Goal: Task Accomplishment & Management: Use online tool/utility

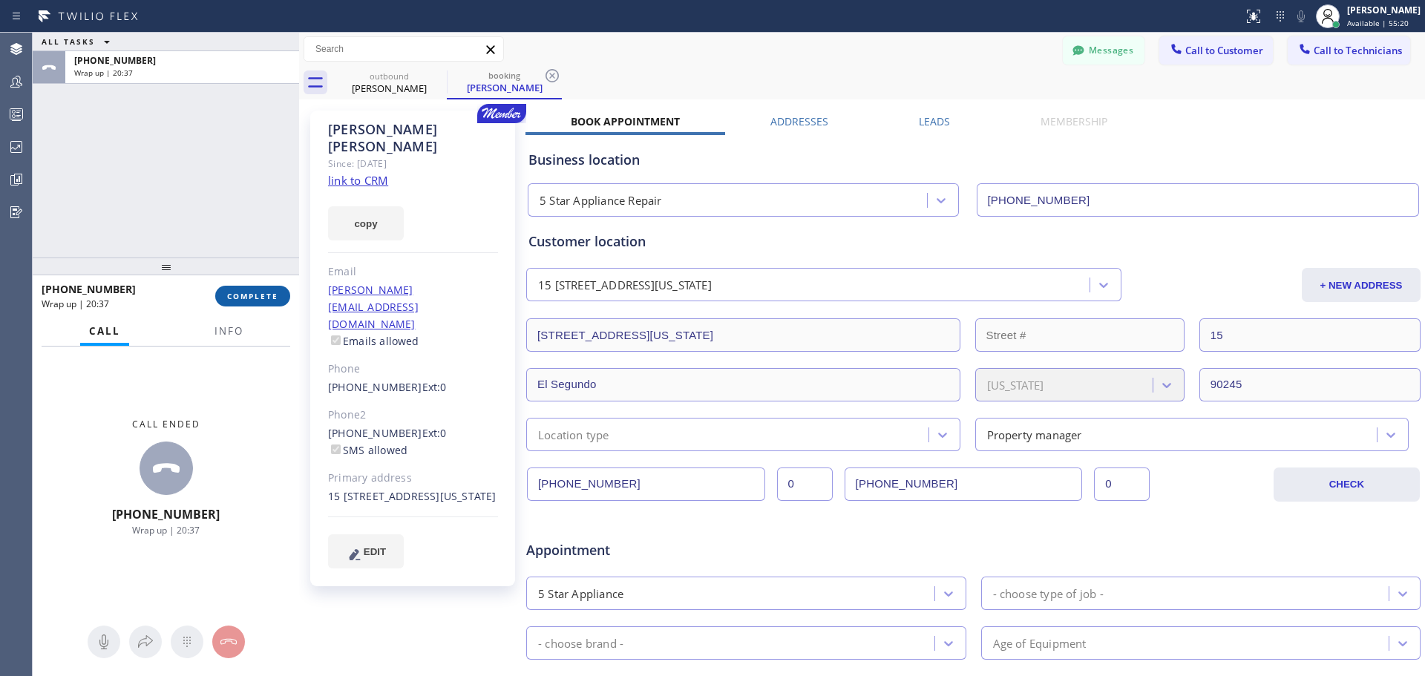
click at [260, 296] on span "COMPLETE" at bounding box center [252, 296] width 51 height 10
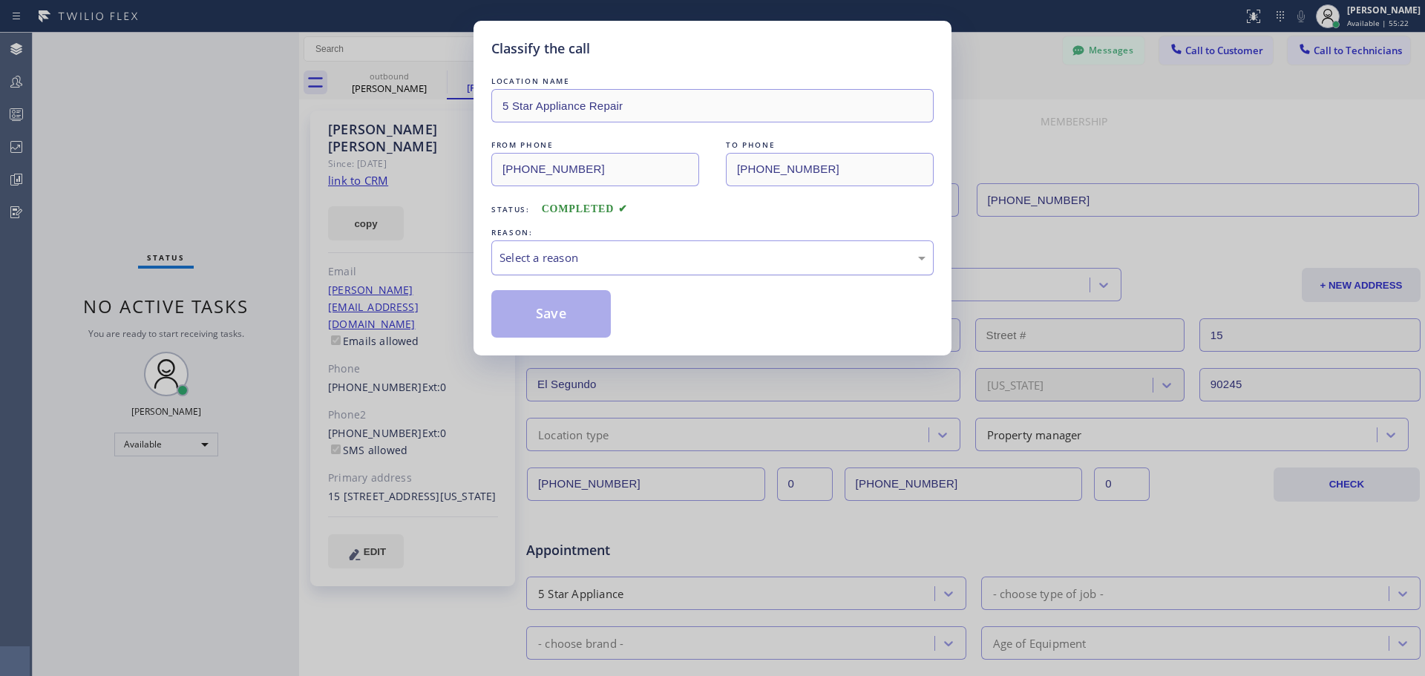
click at [584, 244] on div "Select a reason" at bounding box center [712, 257] width 442 height 35
drag, startPoint x: 591, startPoint y: 303, endPoint x: 1206, endPoint y: 304, distance: 615.3
click at [594, 303] on button "Save" at bounding box center [550, 314] width 119 height 48
type input "[PHONE_NUMBER]"
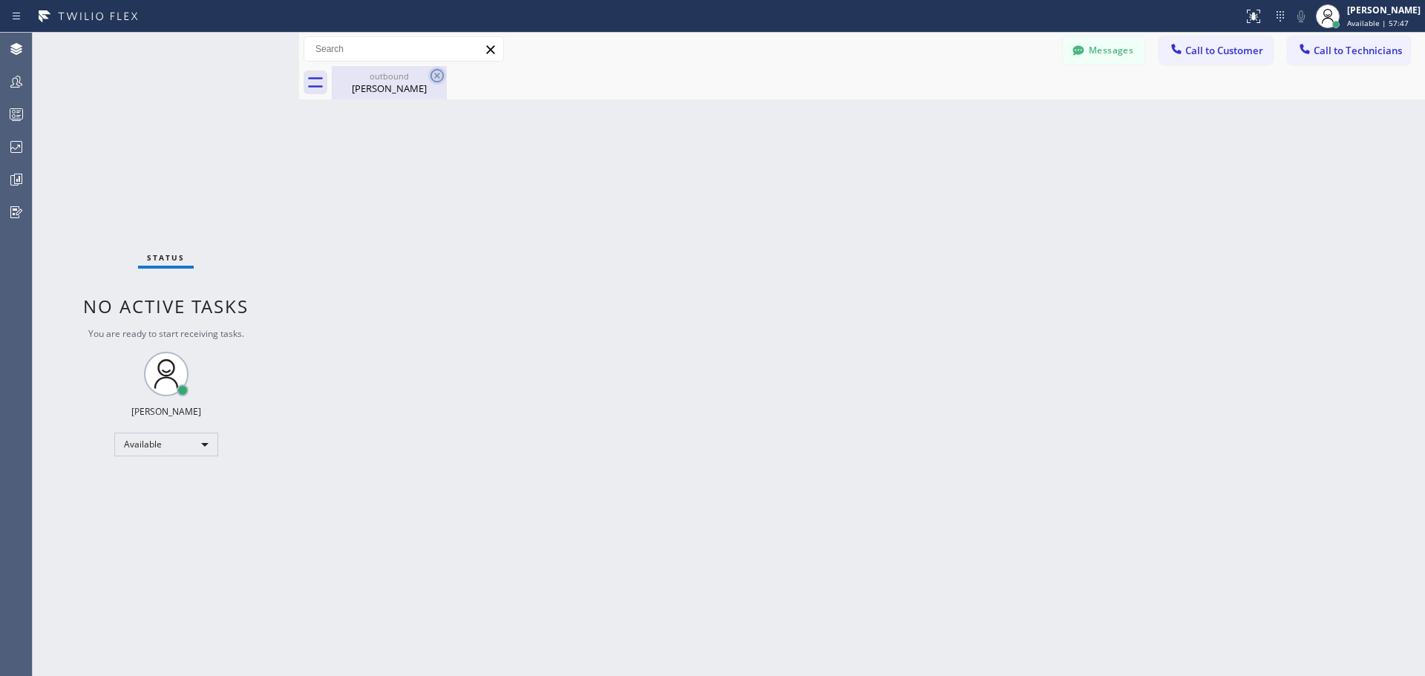
click at [433, 73] on icon at bounding box center [437, 76] width 18 height 18
click at [1191, 62] on button "Call to Customer" at bounding box center [1216, 50] width 114 height 28
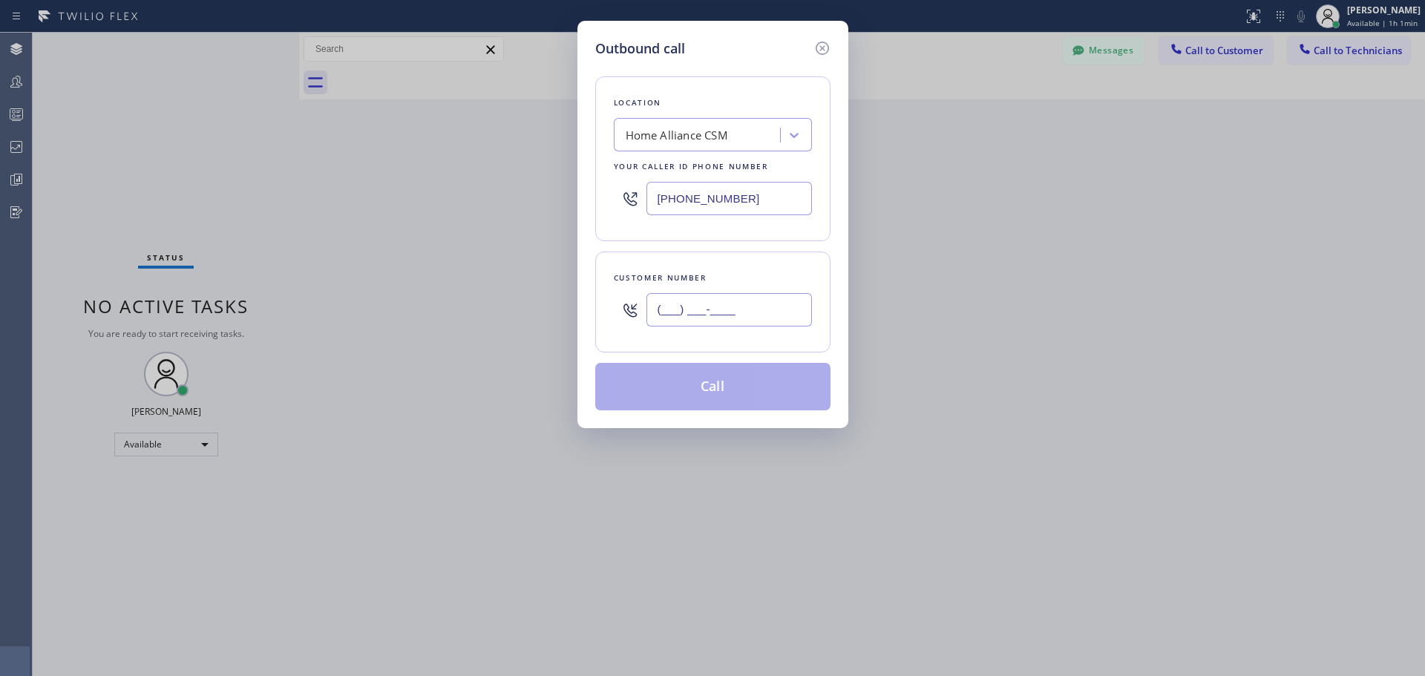
click at [704, 324] on input "(___) ___-____" at bounding box center [729, 309] width 166 height 33
paste input "240) 315-5150"
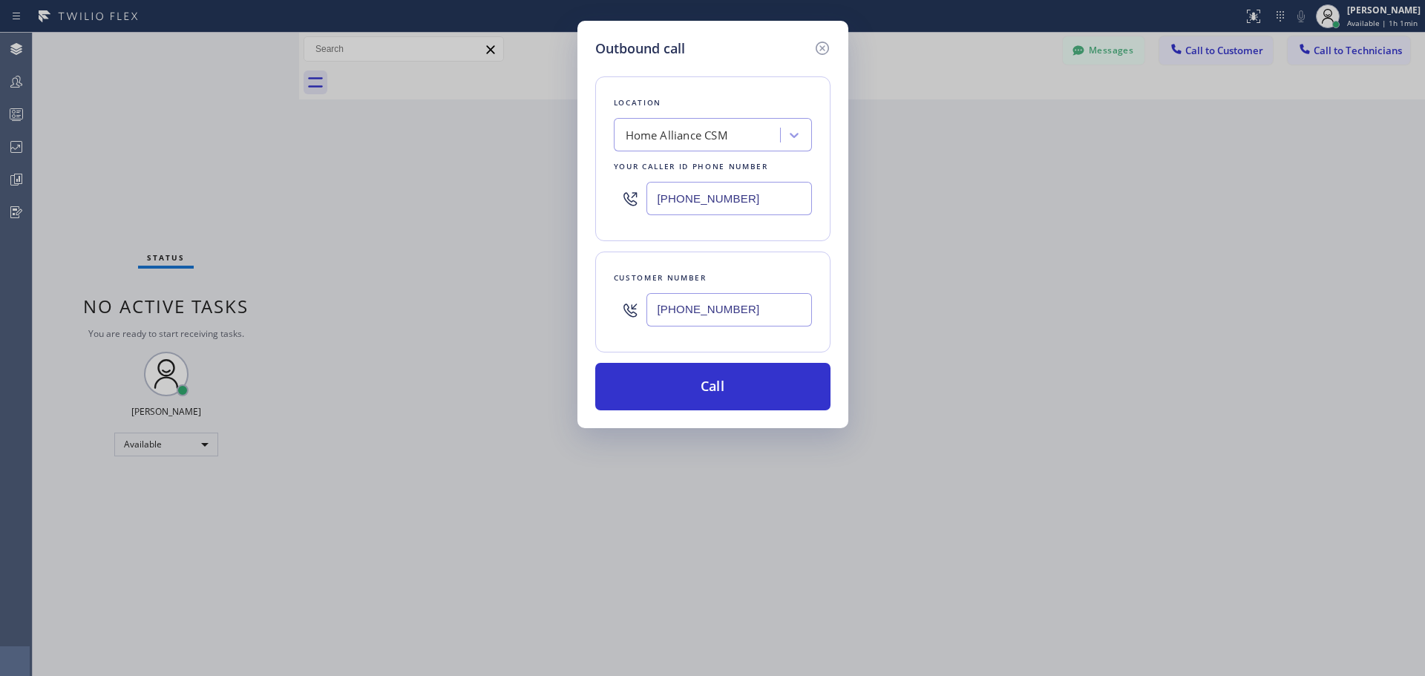
type input "[PHONE_NUMBER]"
click at [736, 376] on button "Call" at bounding box center [712, 387] width 235 height 48
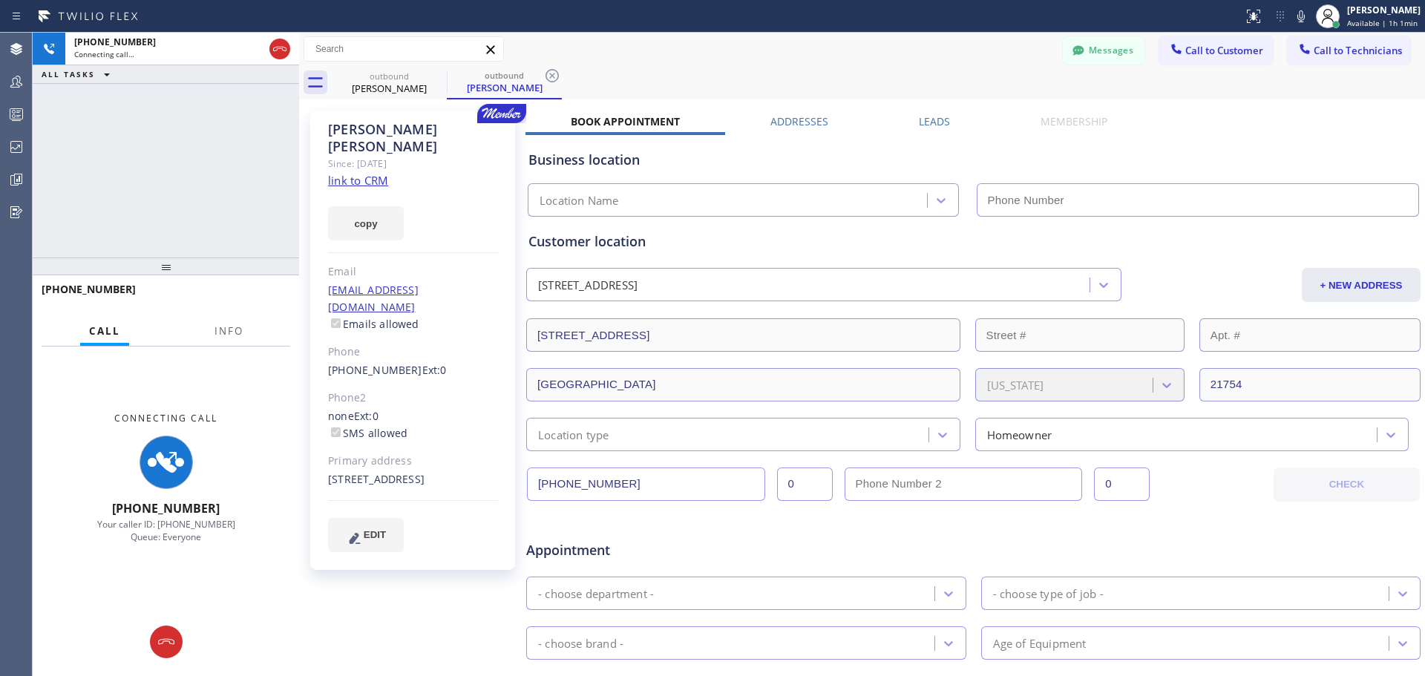
type input "[PHONE_NUMBER]"
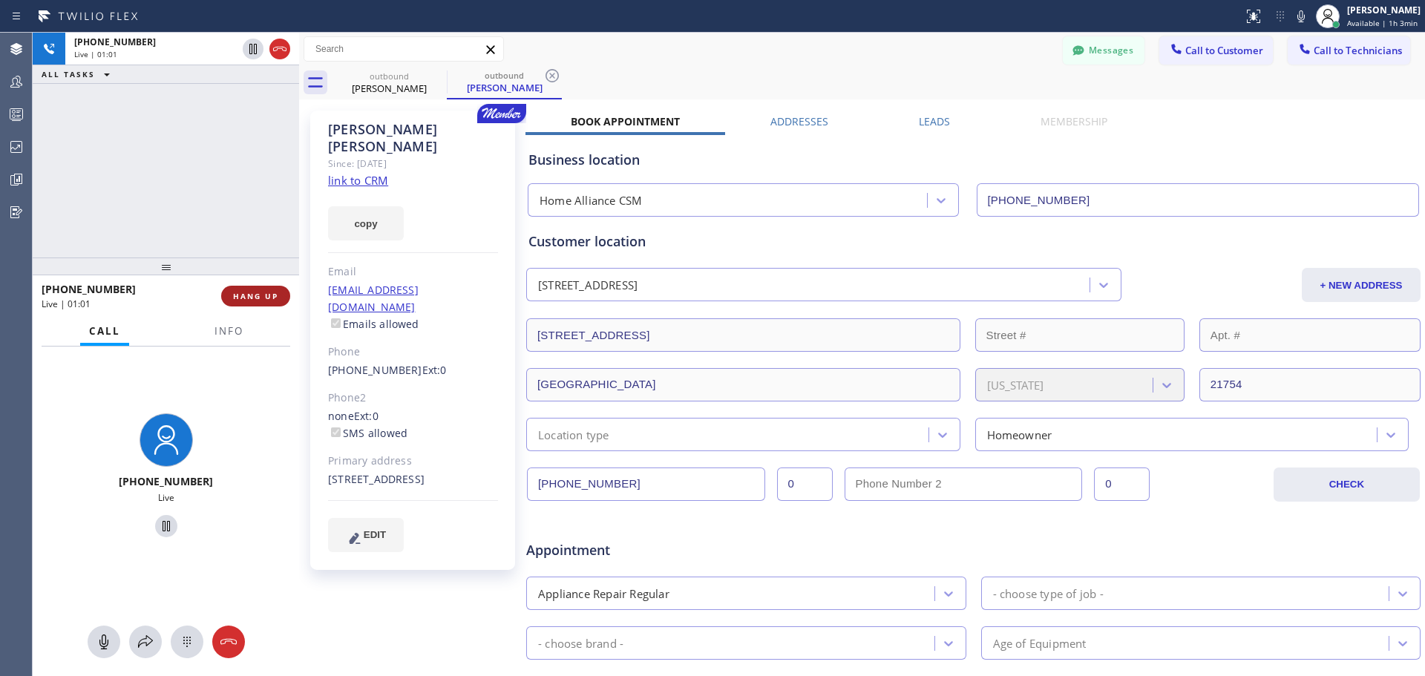
click at [254, 293] on span "HANG UP" at bounding box center [255, 296] width 45 height 10
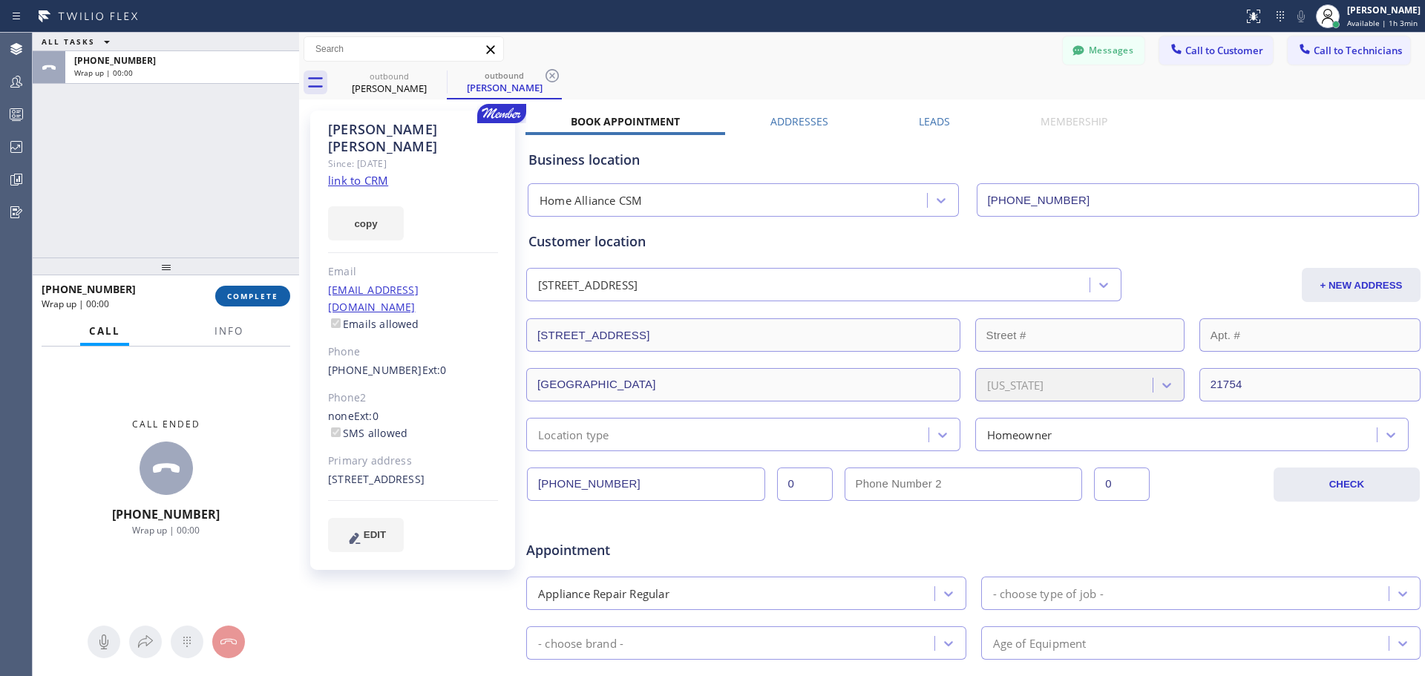
click at [259, 298] on span "COMPLETE" at bounding box center [252, 296] width 51 height 10
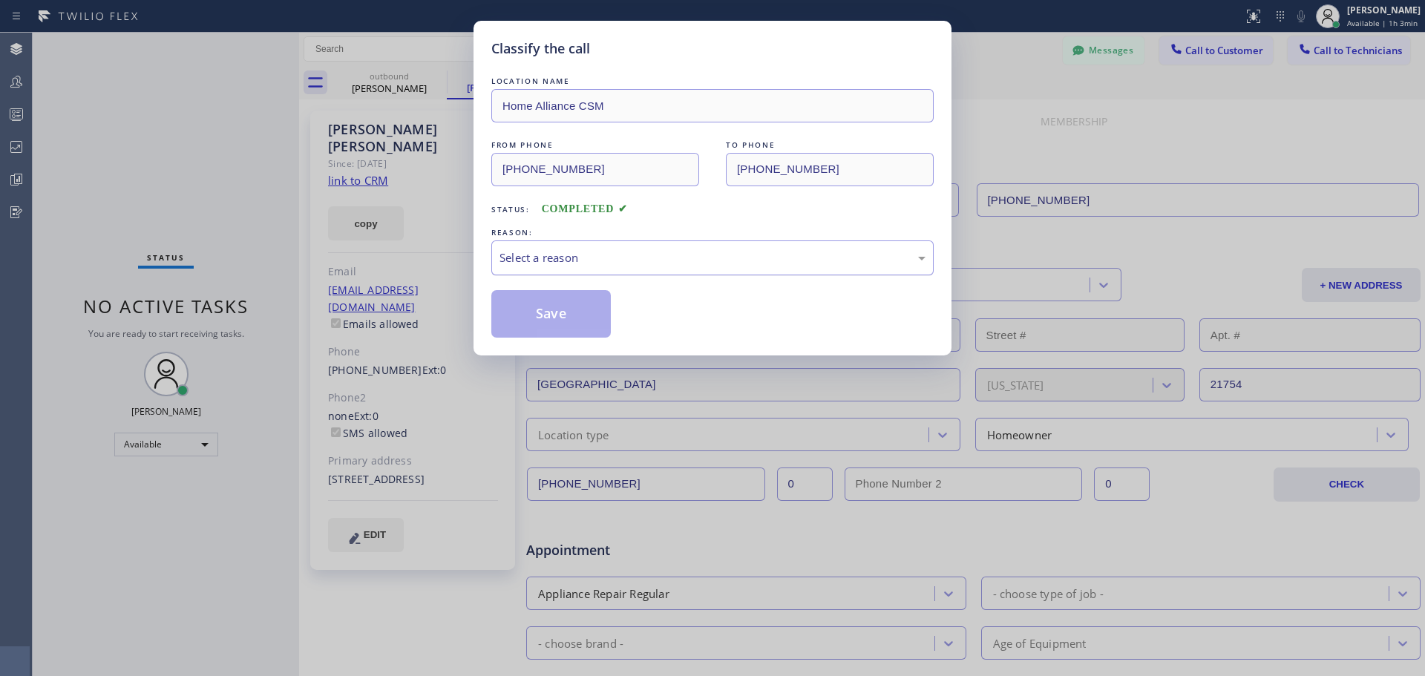
click at [580, 252] on div "Select a reason" at bounding box center [713, 257] width 426 height 17
click at [567, 313] on button "Save" at bounding box center [550, 314] width 119 height 48
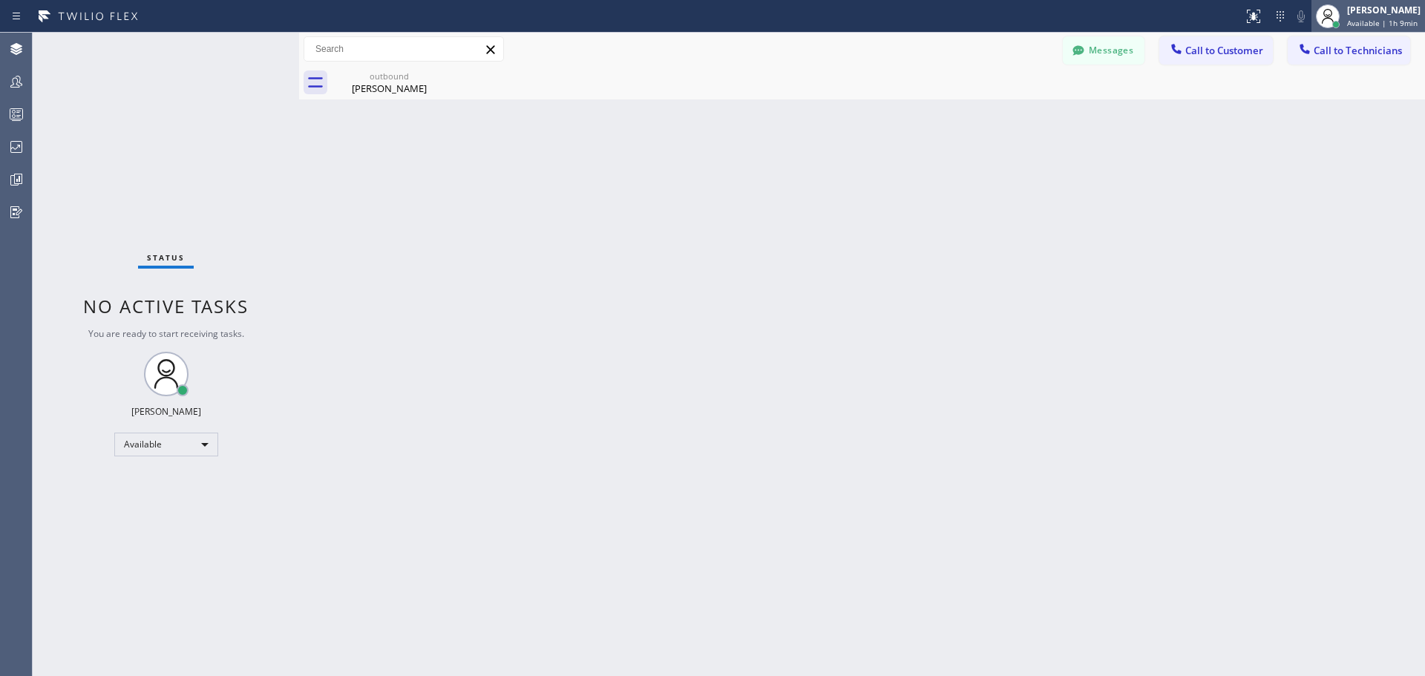
click at [1377, 19] on span "Available | 1h 9min" at bounding box center [1382, 23] width 71 height 10
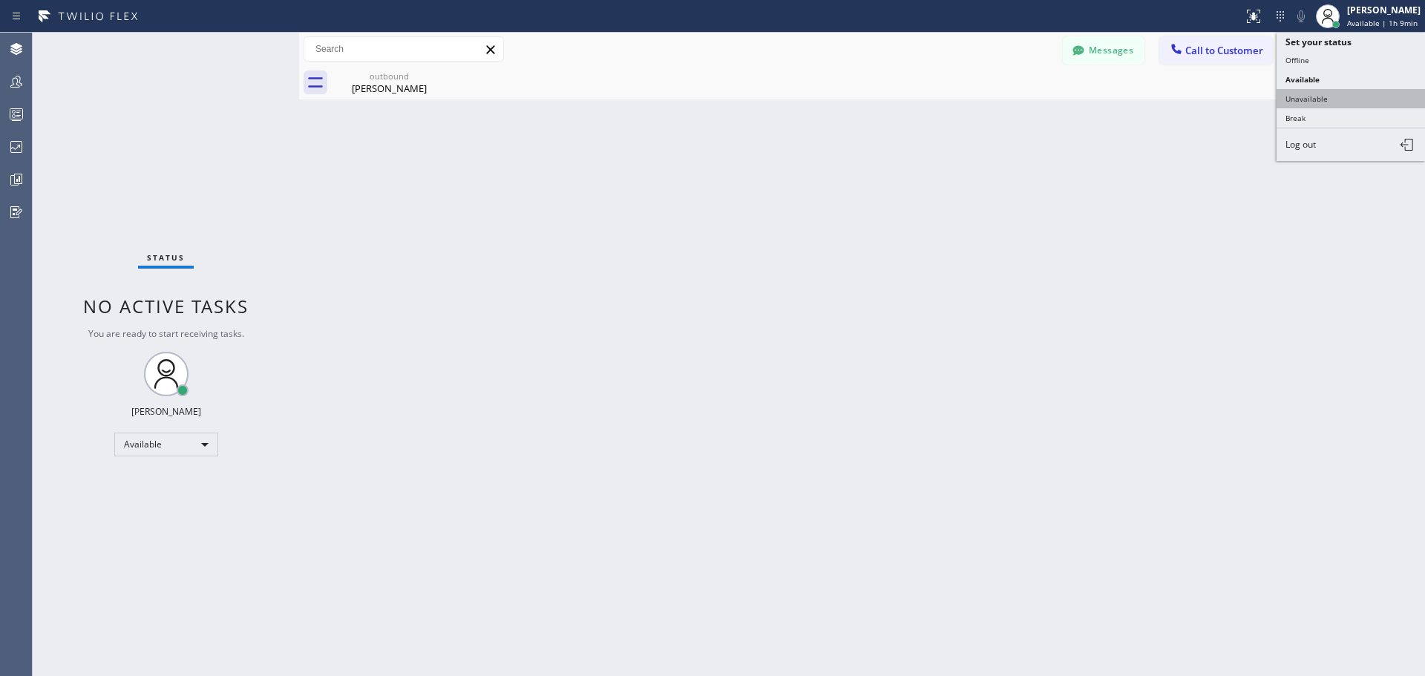
click at [1358, 96] on button "Unavailable" at bounding box center [1351, 98] width 148 height 19
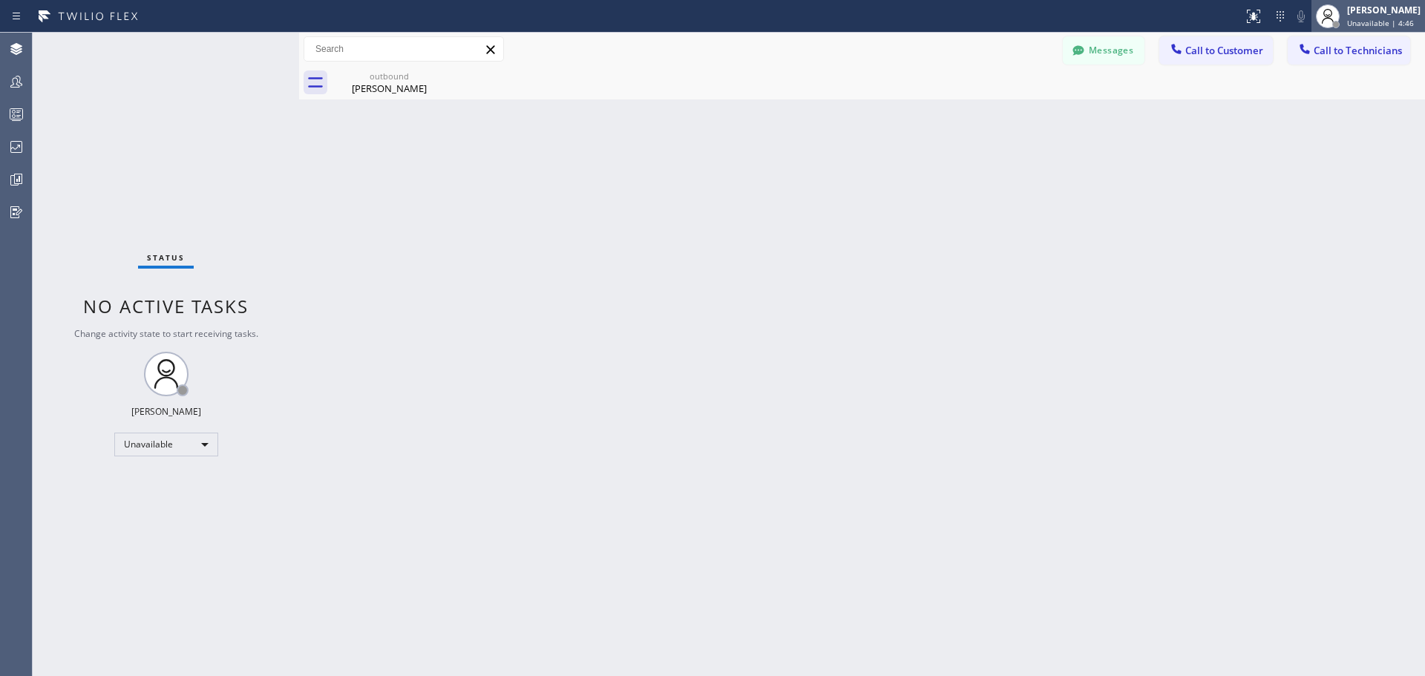
click at [1376, 19] on span "Unavailable | 4:46" at bounding box center [1380, 23] width 67 height 10
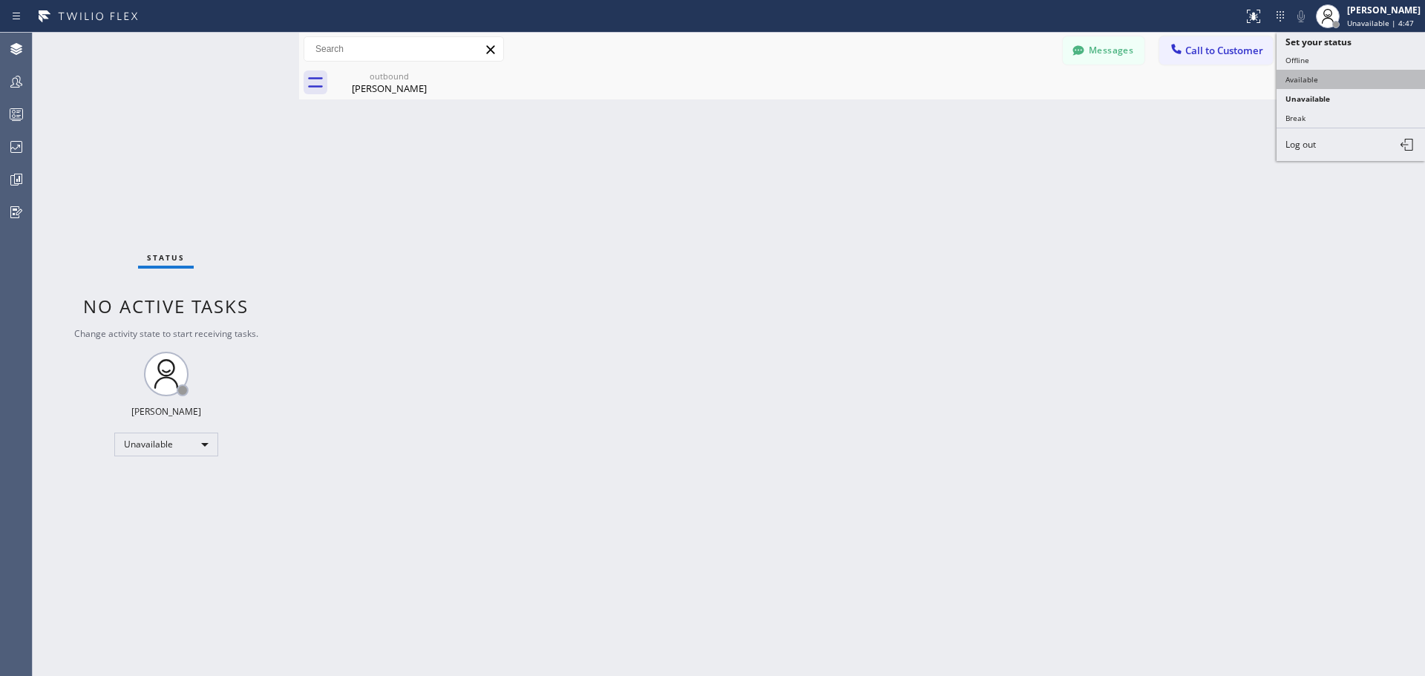
click at [1344, 81] on button "Available" at bounding box center [1351, 79] width 148 height 19
click at [22, 151] on icon at bounding box center [16, 147] width 12 height 12
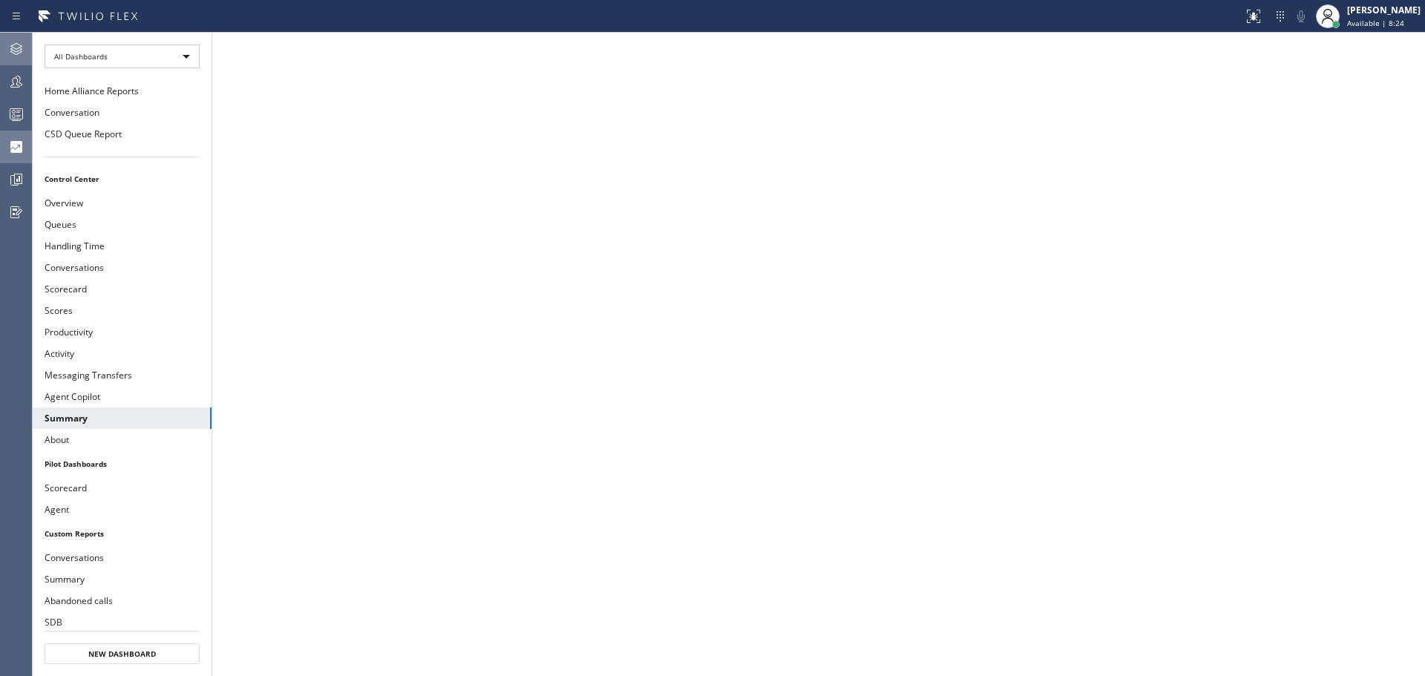
click at [6, 49] on div at bounding box center [16, 49] width 33 height 18
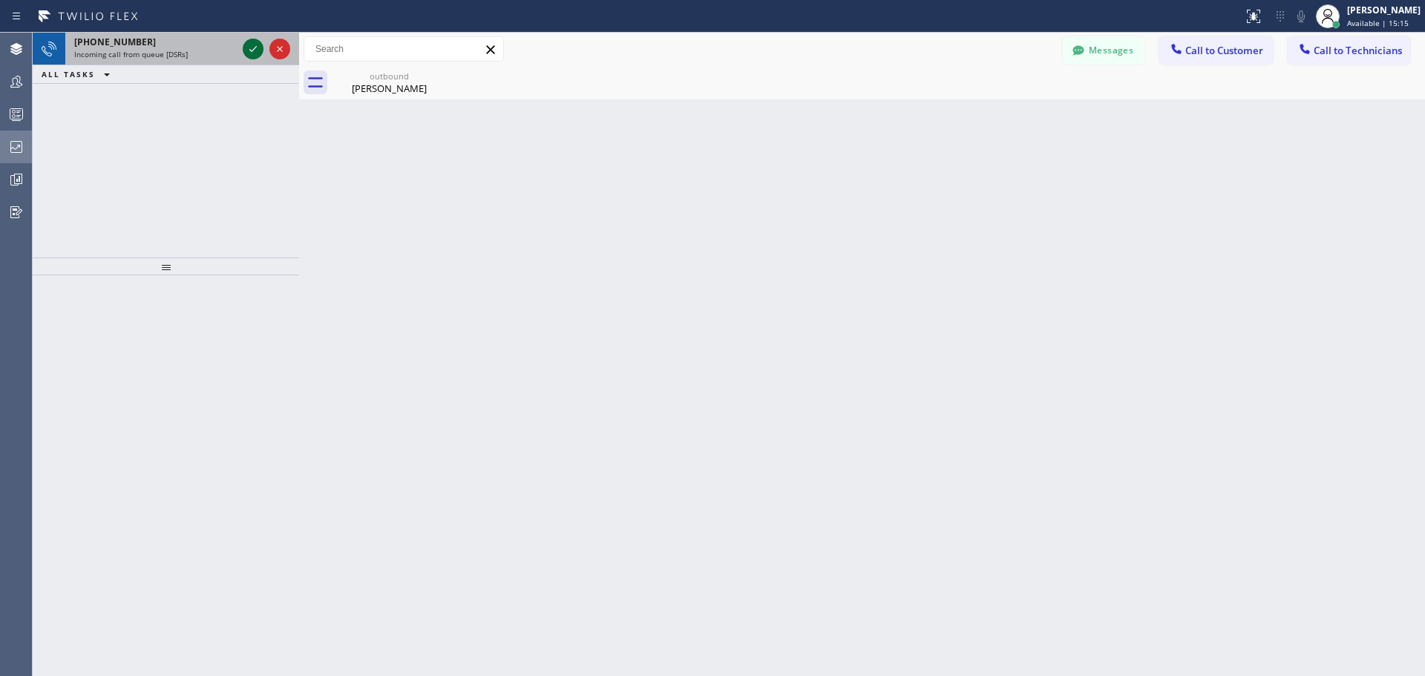
click at [252, 48] on icon at bounding box center [253, 49] width 18 height 18
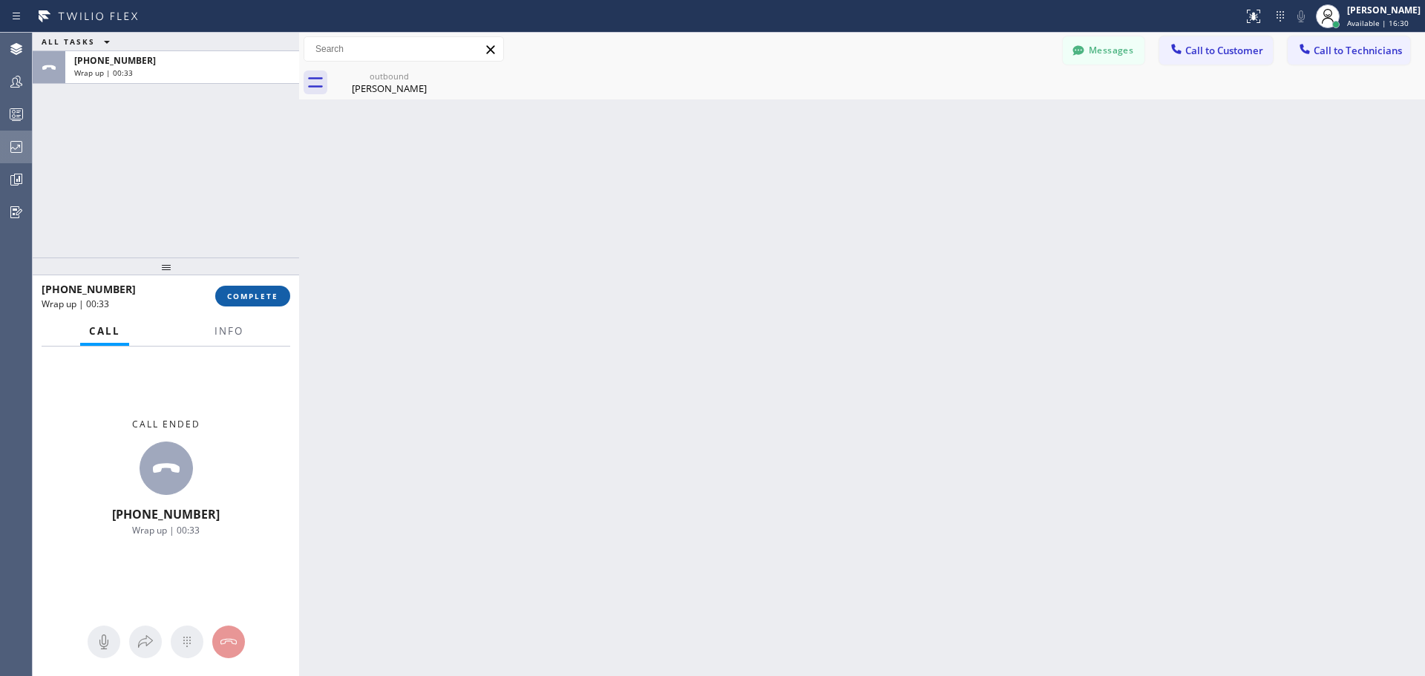
click at [271, 299] on span "COMPLETE" at bounding box center [252, 296] width 51 height 10
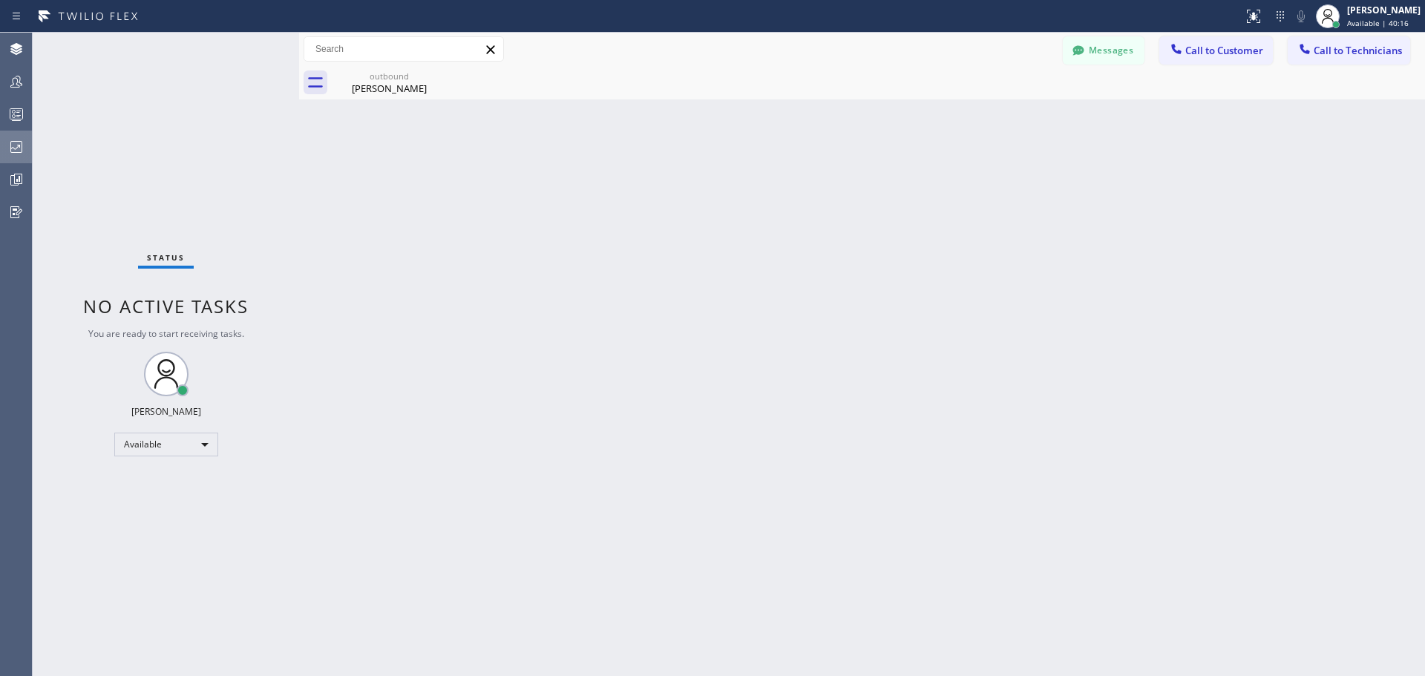
click at [16, 144] on icon at bounding box center [16, 147] width 18 height 18
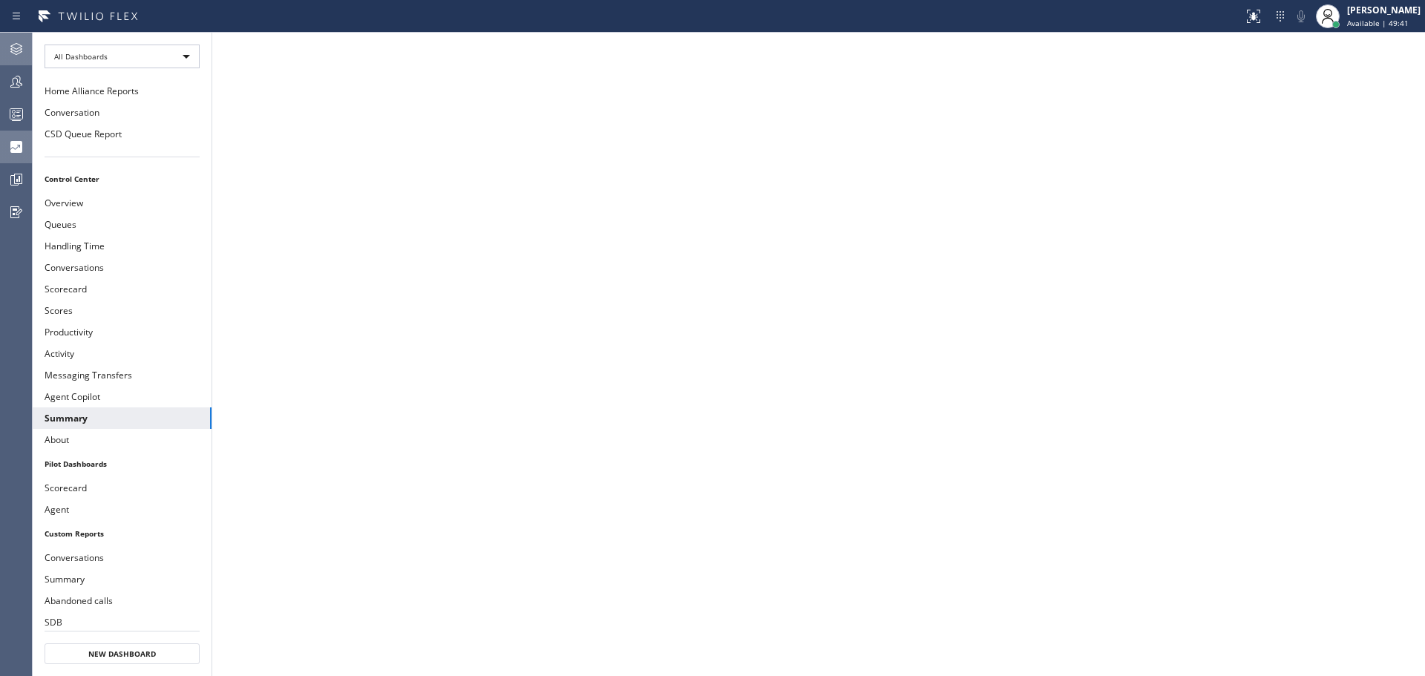
click at [18, 48] on icon at bounding box center [16, 49] width 18 height 18
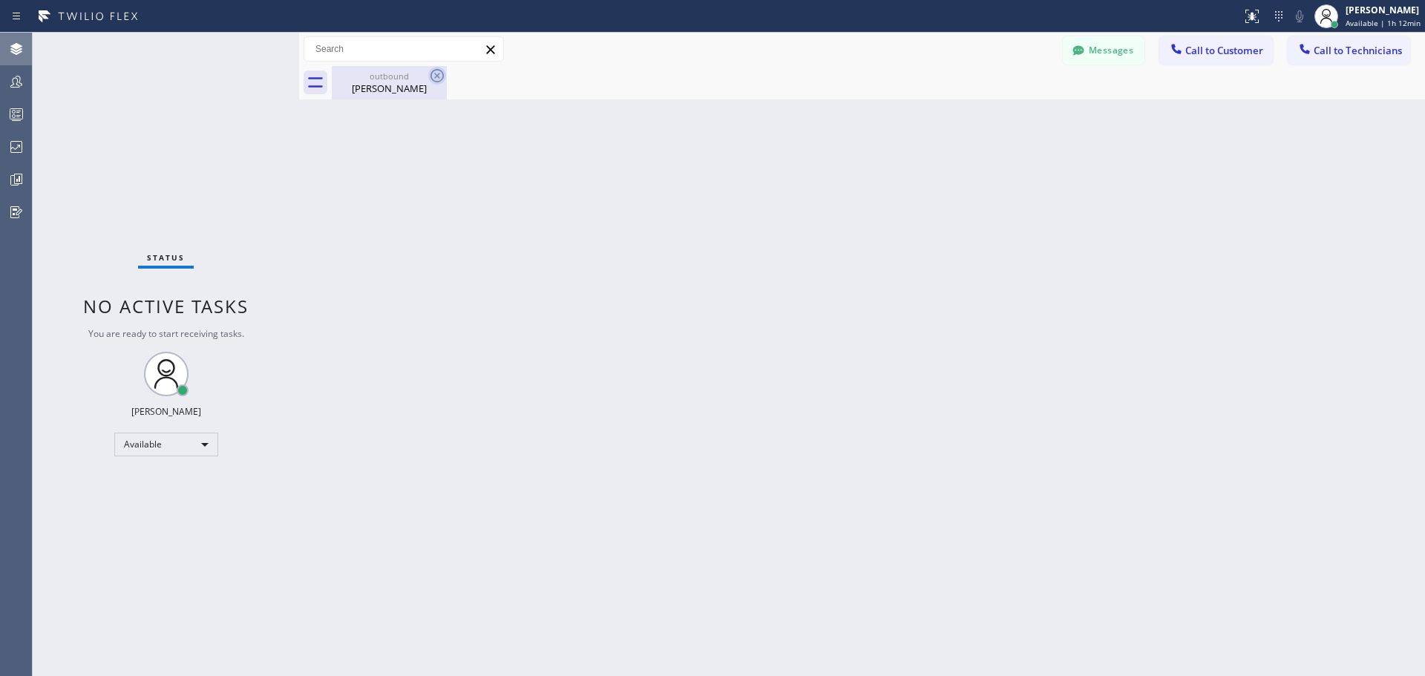
click at [439, 78] on icon at bounding box center [436, 75] width 13 height 13
click at [406, 92] on div "[PERSON_NAME]" at bounding box center [389, 88] width 112 height 13
click at [1356, 17] on div "[PERSON_NAME] Available | 1h 15min" at bounding box center [1384, 16] width 82 height 26
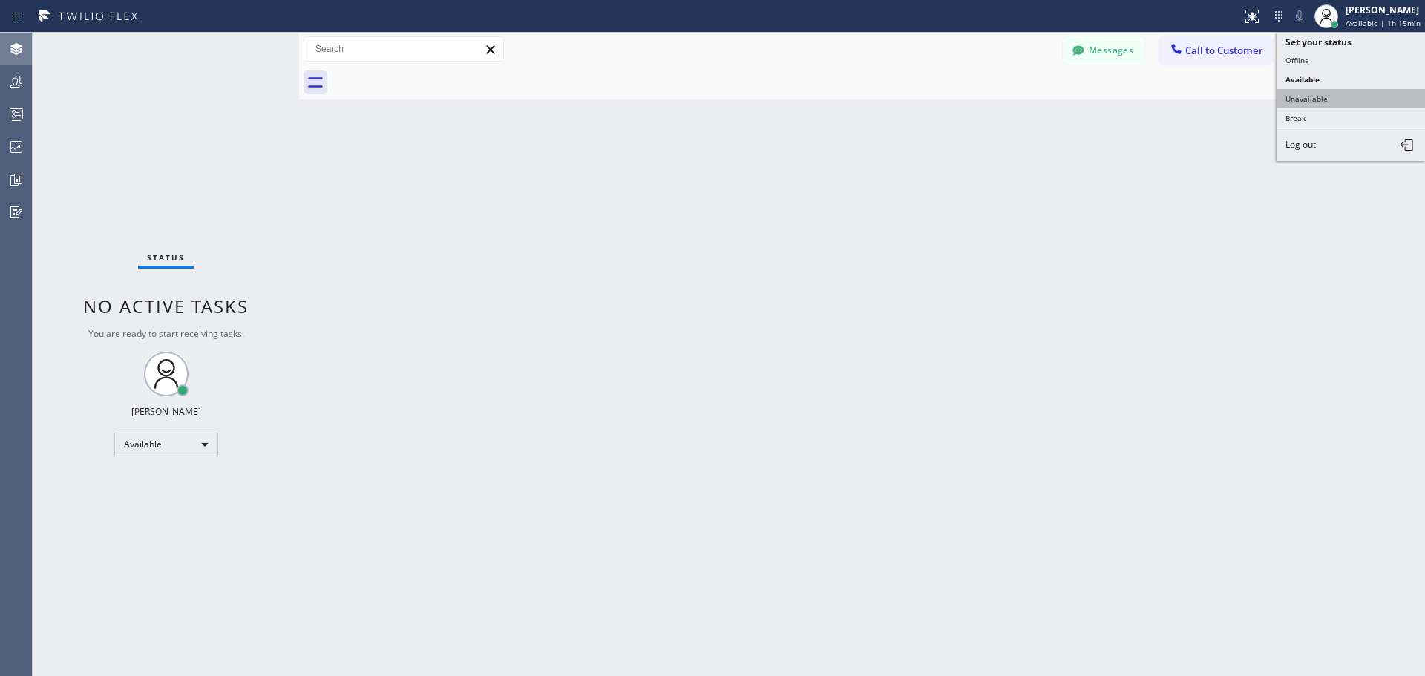
click at [1335, 101] on button "Unavailable" at bounding box center [1351, 98] width 148 height 19
